Goal: Information Seeking & Learning: Learn about a topic

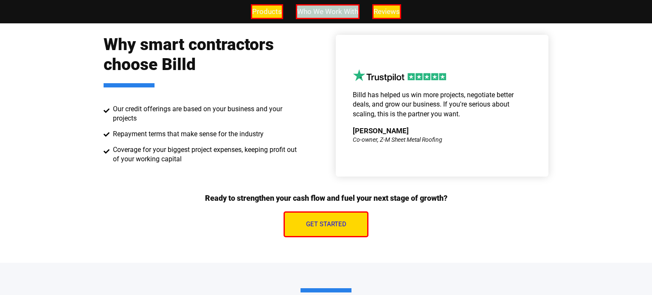
scroll to position [1215, 0]
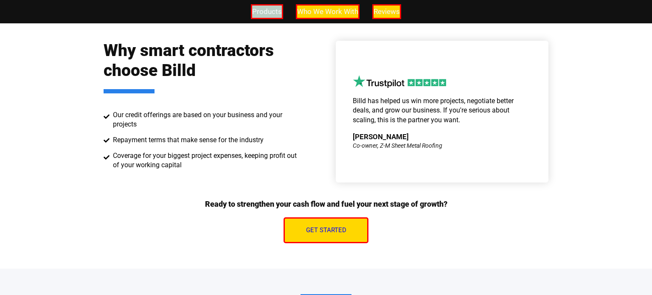
click at [268, 14] on span "Products" at bounding box center [267, 12] width 30 height 12
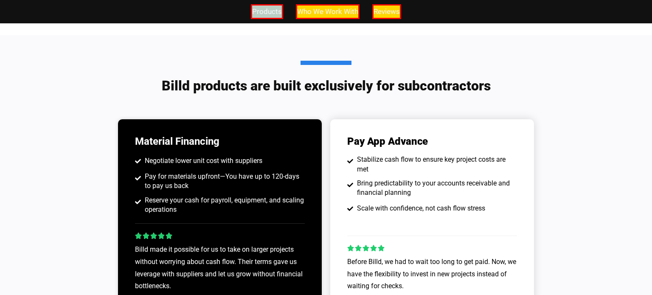
scroll to position [647, 0]
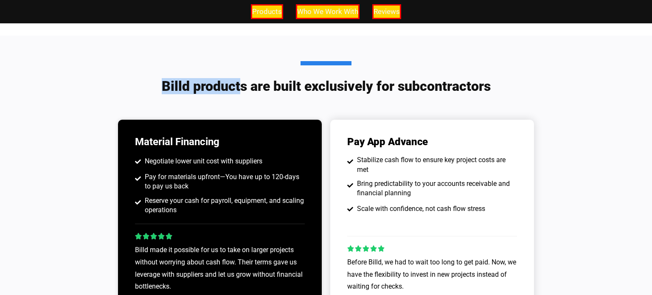
drag, startPoint x: 244, startPoint y: 82, endPoint x: 164, endPoint y: 79, distance: 79.9
click at [164, 79] on h2 "Billd products are built exclusively for subcontractors" at bounding box center [325, 77] width 509 height 33
copy h2 "Billd product"
click at [325, 11] on span "Who We Work With" at bounding box center [327, 12] width 61 height 12
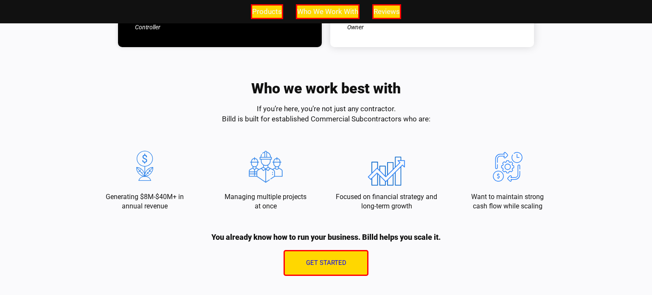
scroll to position [927, 0]
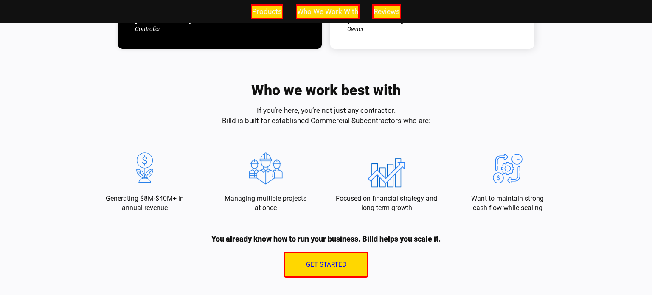
click at [302, 90] on h2 "Who we work best with" at bounding box center [325, 90] width 149 height 14
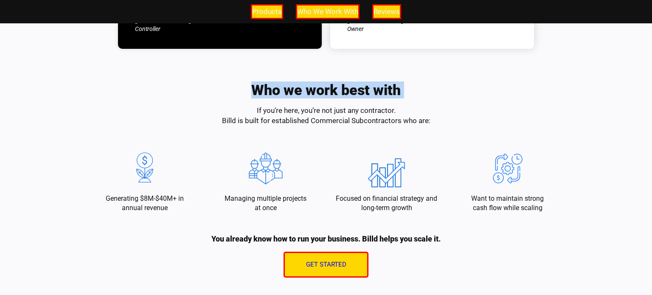
copy div "Who we work best with"
click at [387, 11] on span "Reviews" at bounding box center [387, 12] width 26 height 12
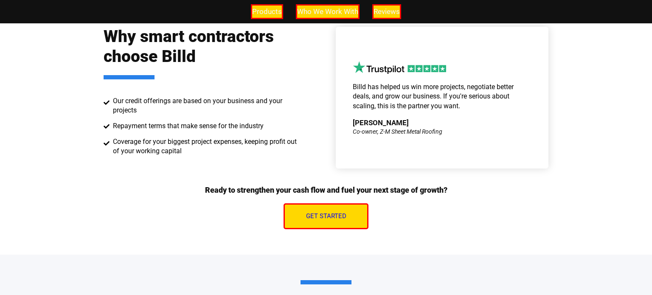
scroll to position [1228, 0]
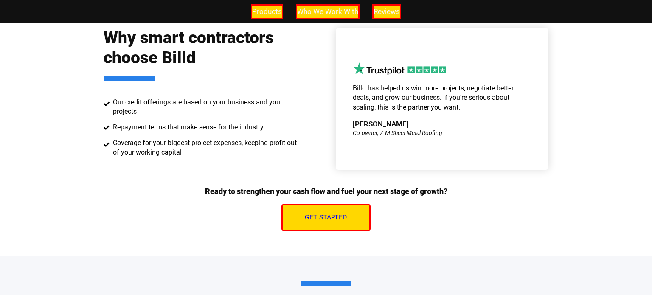
click at [313, 225] on link "Get Started" at bounding box center [325, 217] width 89 height 27
